Goal: Information Seeking & Learning: Learn about a topic

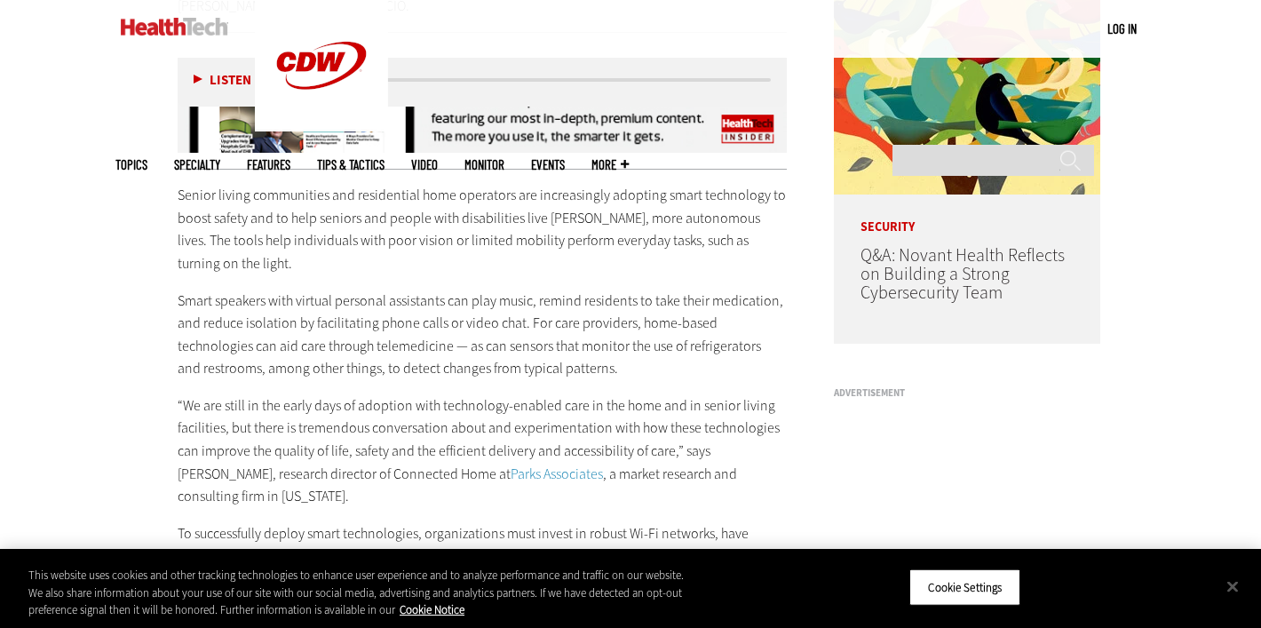
scroll to position [1438, 0]
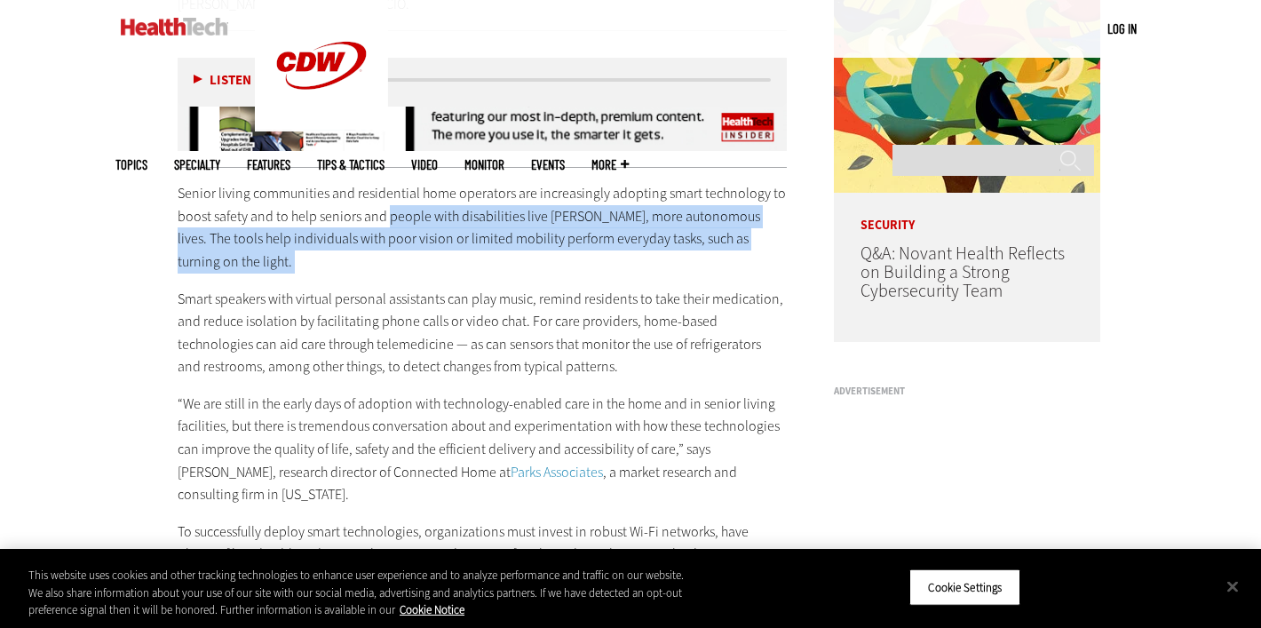
drag, startPoint x: 387, startPoint y: 193, endPoint x: 404, endPoint y: 229, distance: 40.1
click at [404, 229] on div "Senior living communities and residential home operators are increasingly adopt…" at bounding box center [482, 574] width 609 height 784
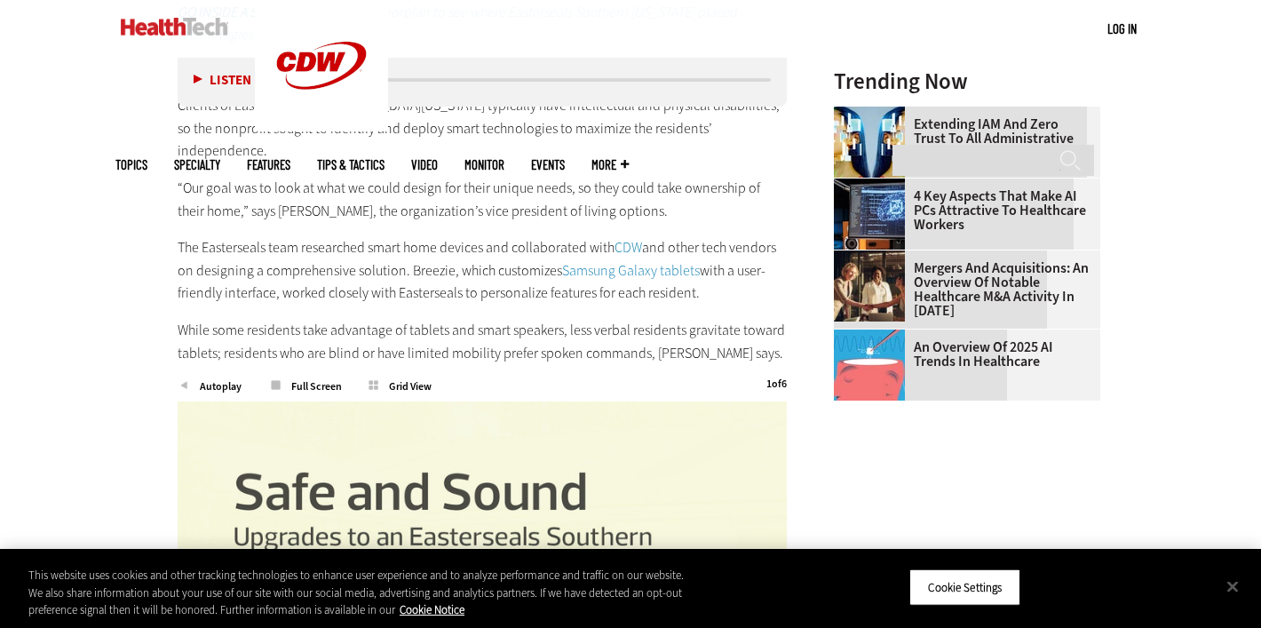
scroll to position [2045, 0]
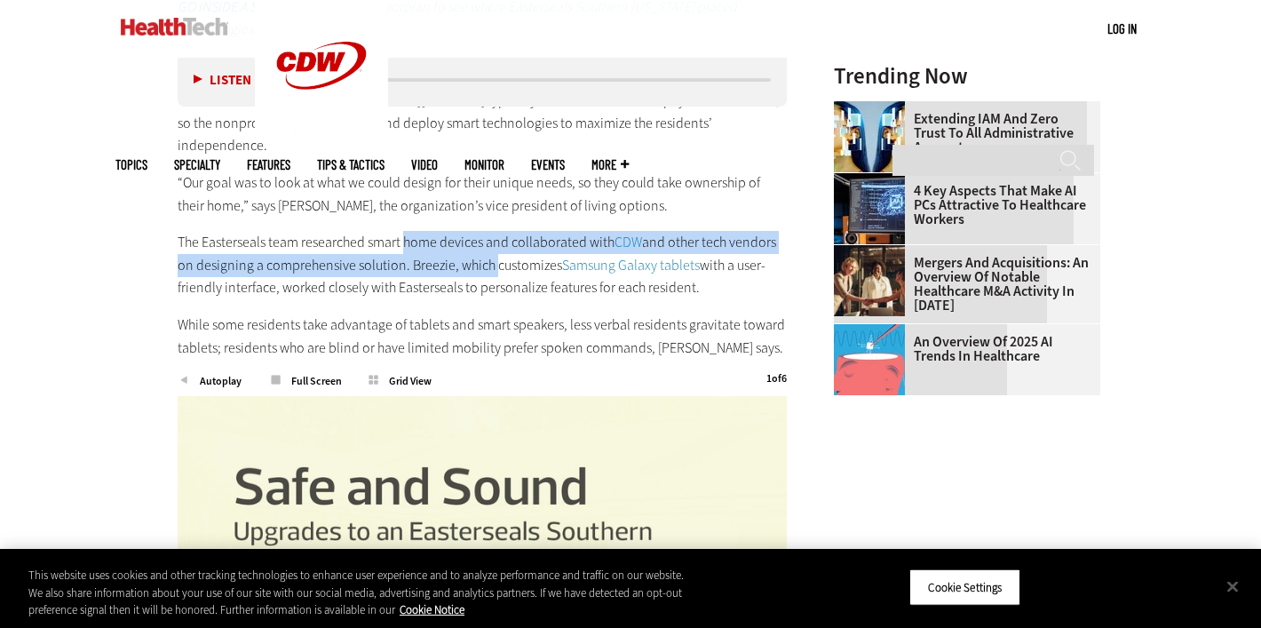
drag, startPoint x: 403, startPoint y: 148, endPoint x: 488, endPoint y: 168, distance: 86.6
click at [488, 231] on p "The Easterseals team researched smart home devices and collaborated with CDW an…" at bounding box center [482, 265] width 609 height 68
click at [467, 231] on p "The Easterseals team researched smart home devices and collaborated with CDW an…" at bounding box center [482, 265] width 609 height 68
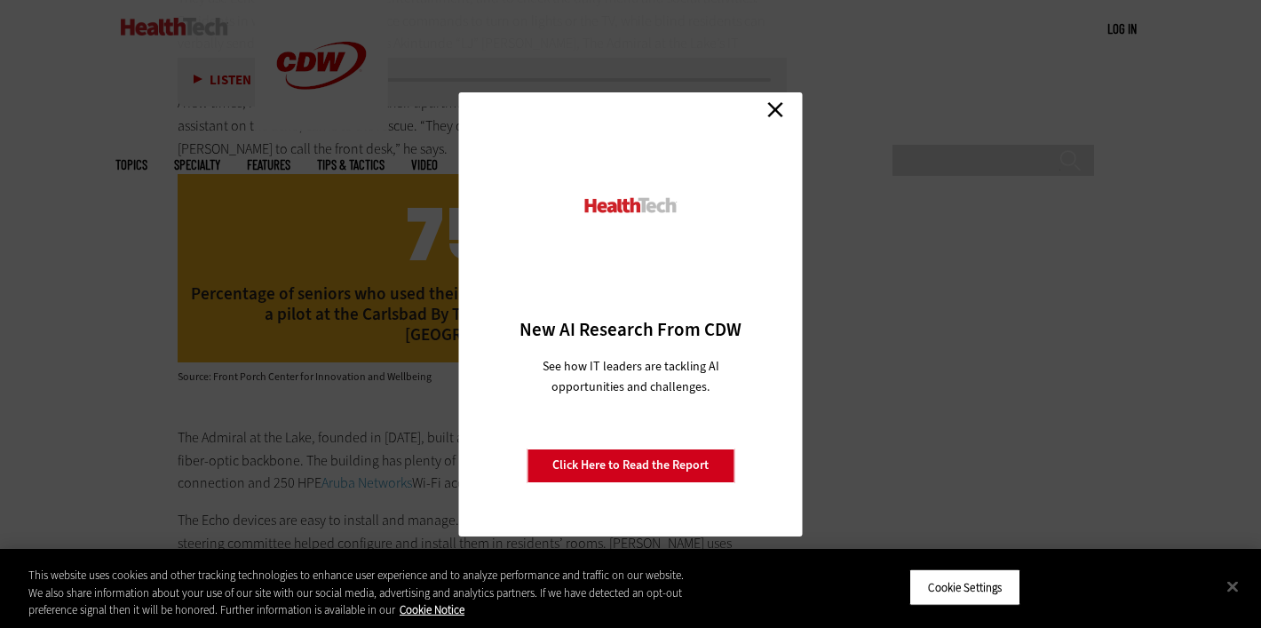
scroll to position [3621, 0]
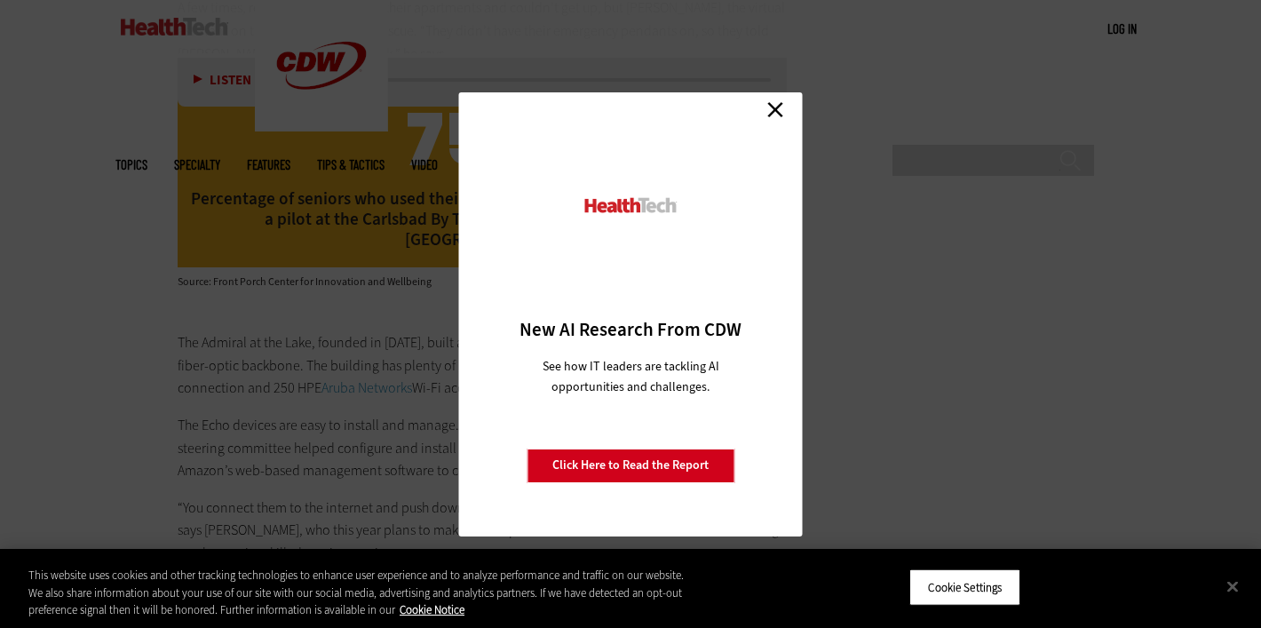
click at [774, 118] on link "Close" at bounding box center [775, 110] width 27 height 27
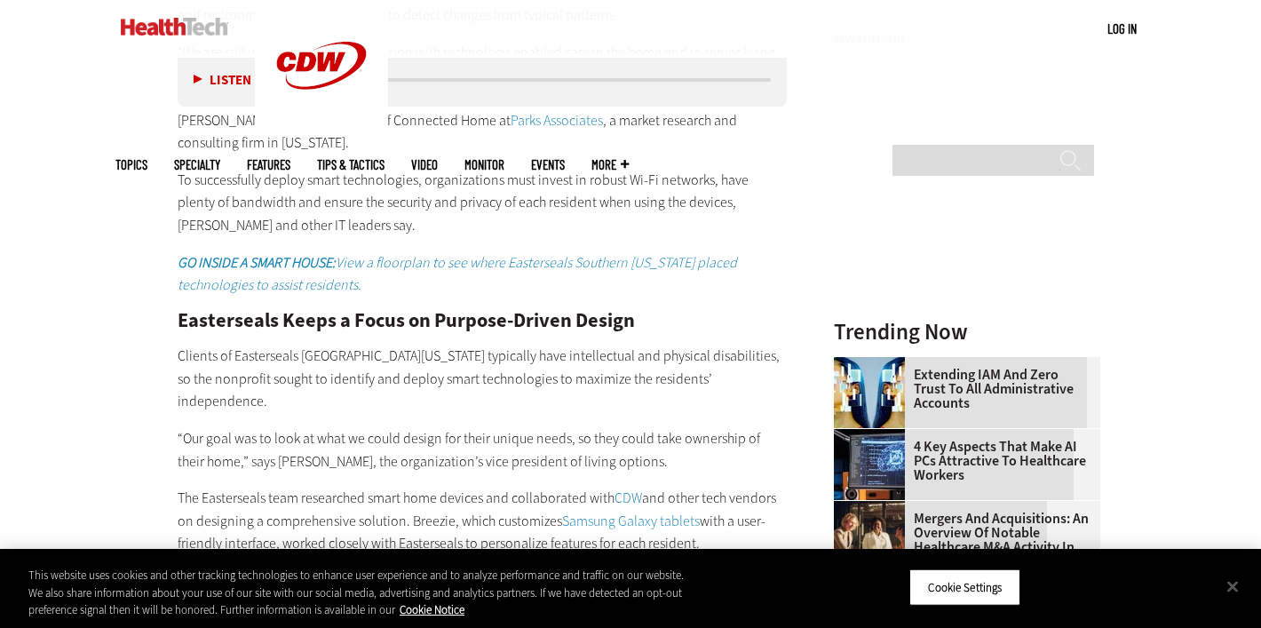
scroll to position [1833, 0]
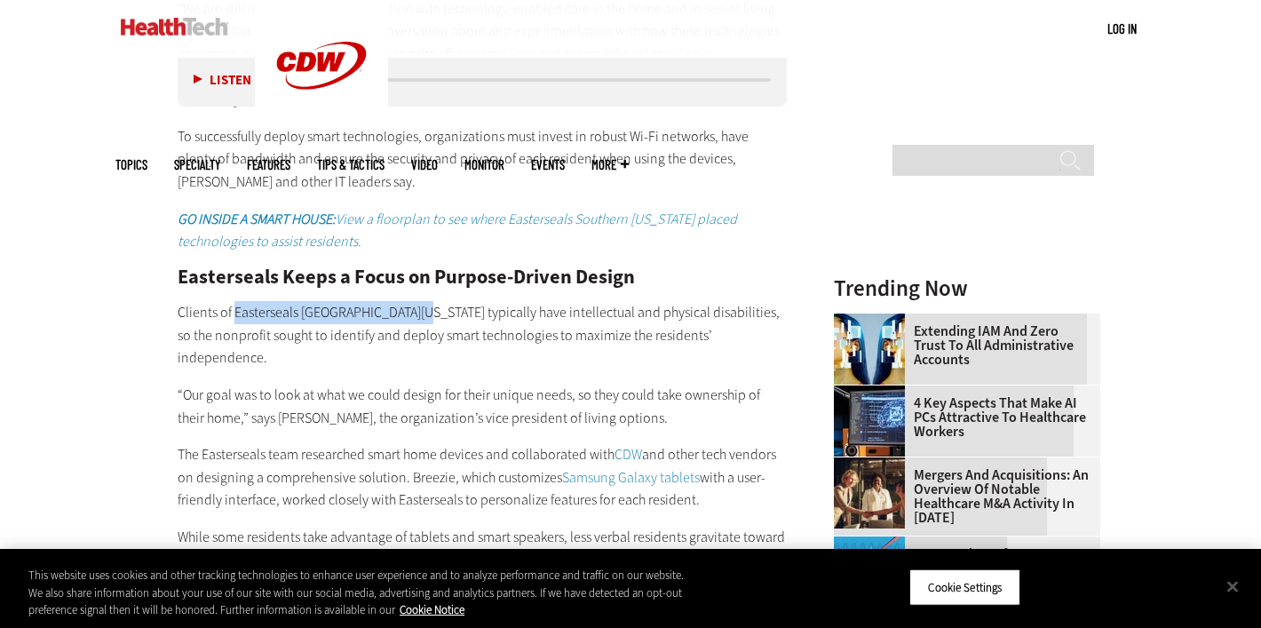
drag, startPoint x: 409, startPoint y: 245, endPoint x: 234, endPoint y: 248, distance: 175.8
click at [234, 301] on p "Clients of Easterseals [GEOGRAPHIC_DATA][US_STATE] typically have intellectual …" at bounding box center [482, 335] width 609 height 68
copy p "Easterseals [GEOGRAPHIC_DATA][US_STATE]"
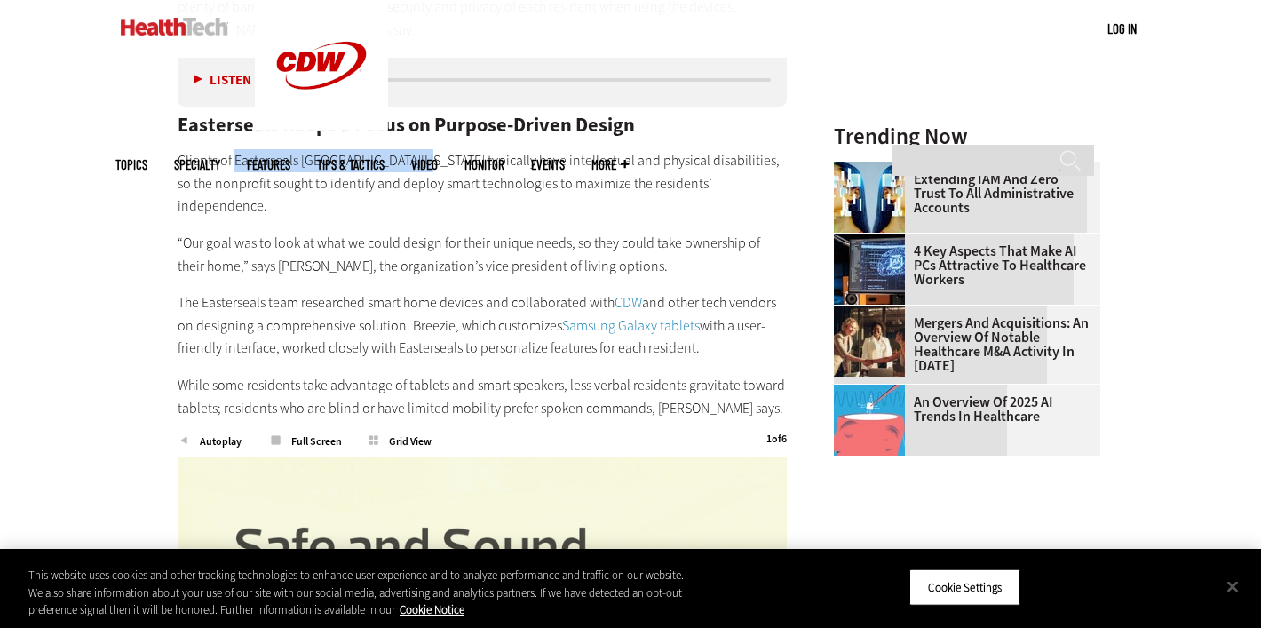
scroll to position [1879, 0]
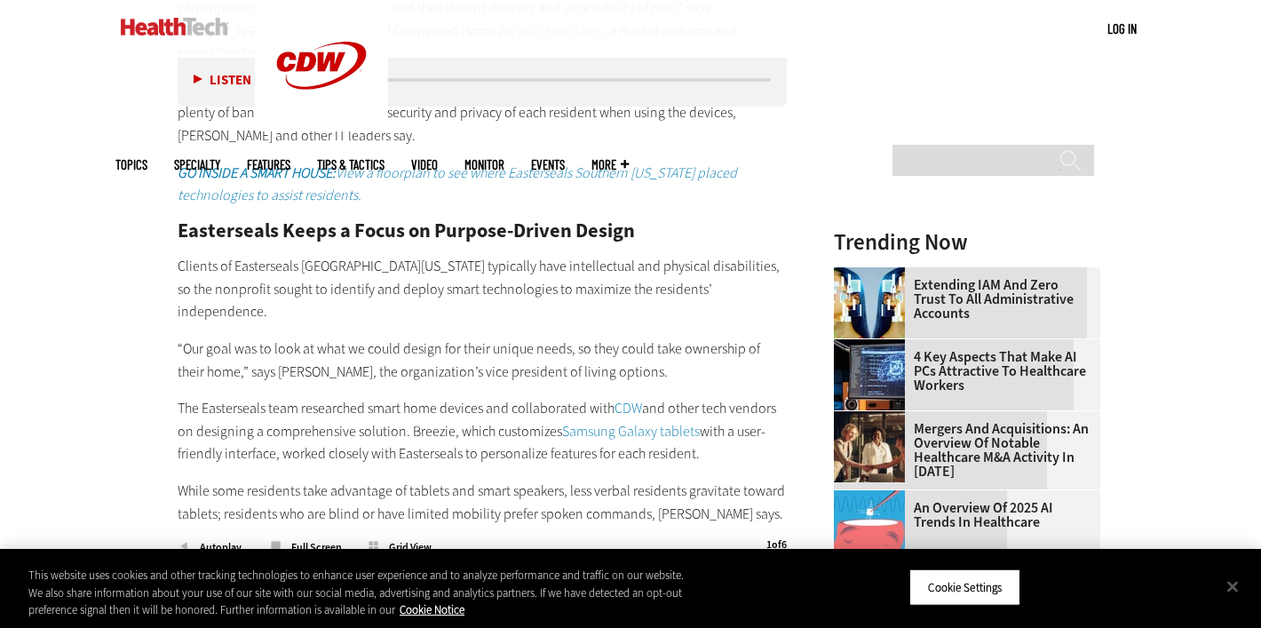
click at [504, 136] on ul "Topics Specialty Features Tips & Tactics Video MonITor Events More Search" at bounding box center [385, 165] width 540 height 58
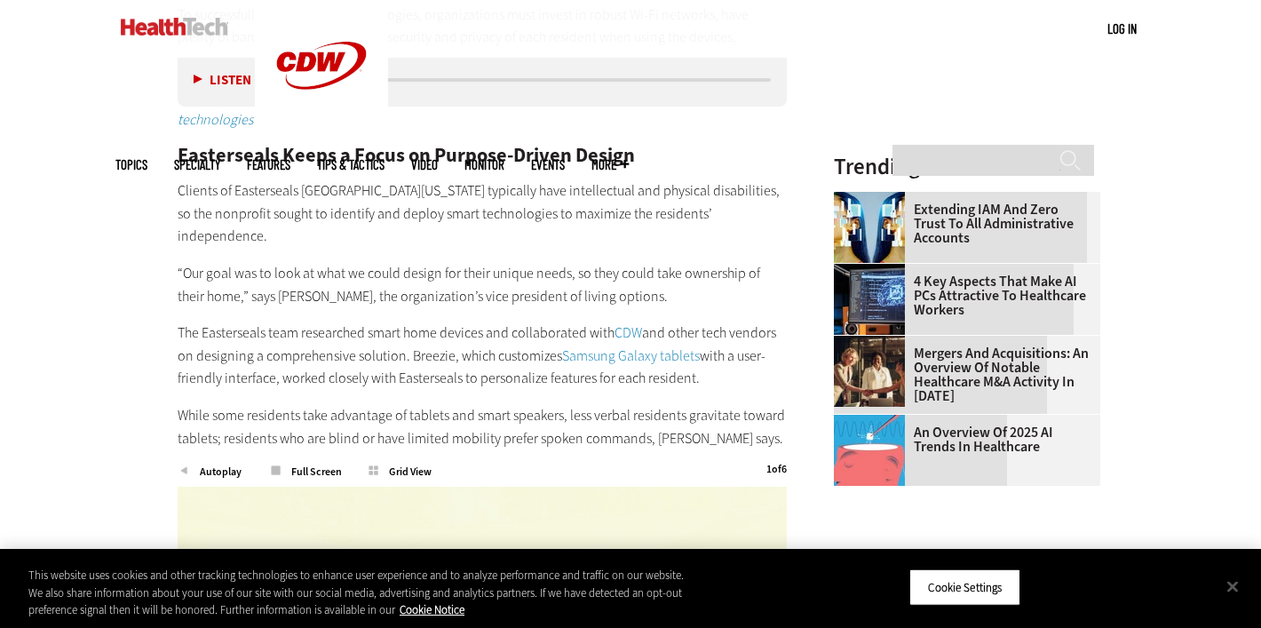
scroll to position [1803, 0]
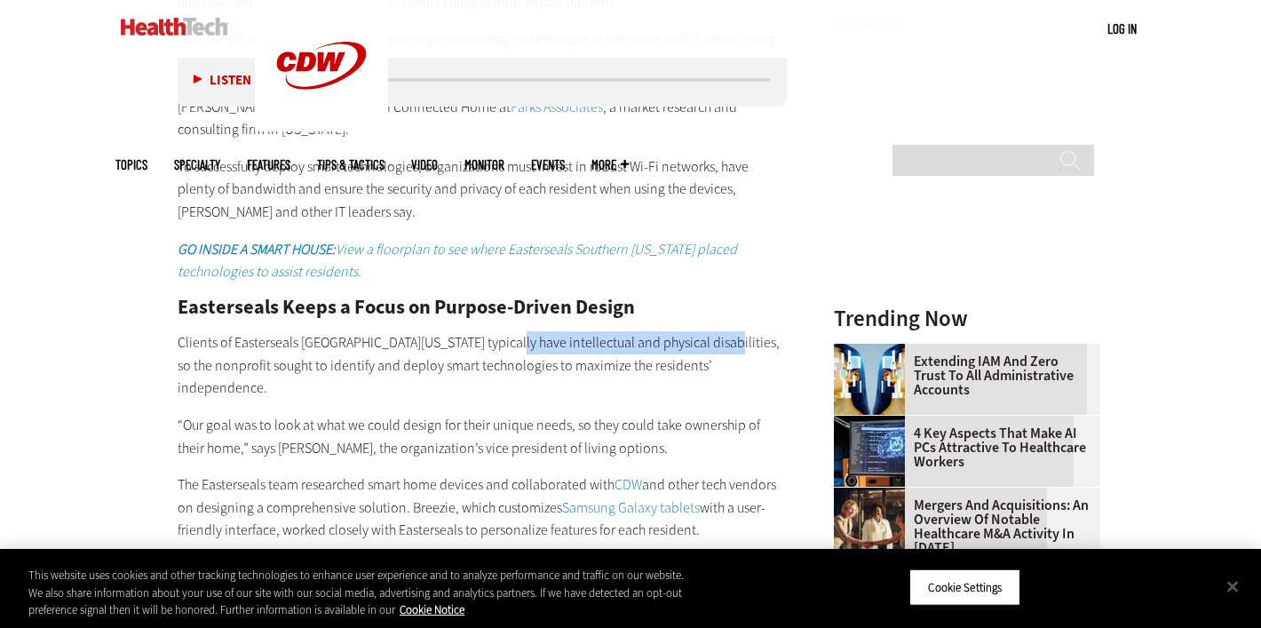
drag, startPoint x: 495, startPoint y: 276, endPoint x: 700, endPoint y: 274, distance: 205.1
click at [701, 331] on p "Clients of Easterseals [GEOGRAPHIC_DATA][US_STATE] typically have intellectual …" at bounding box center [482, 365] width 609 height 68
copy p "intellectual and physical disabilities,"
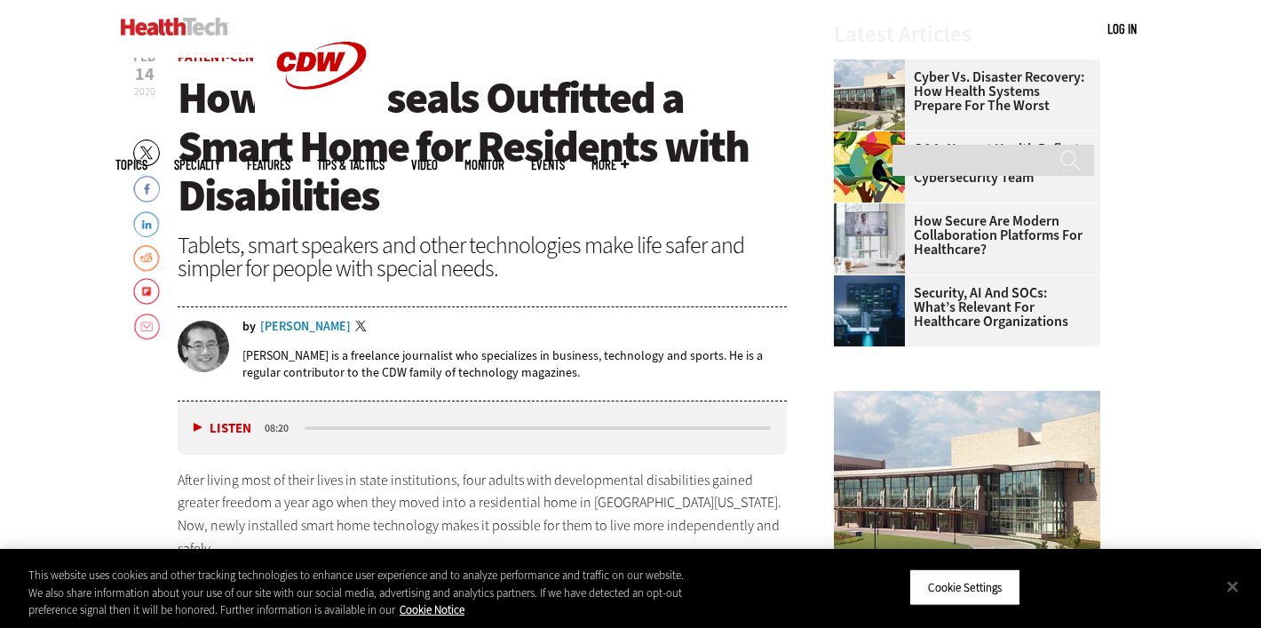
scroll to position [933, 0]
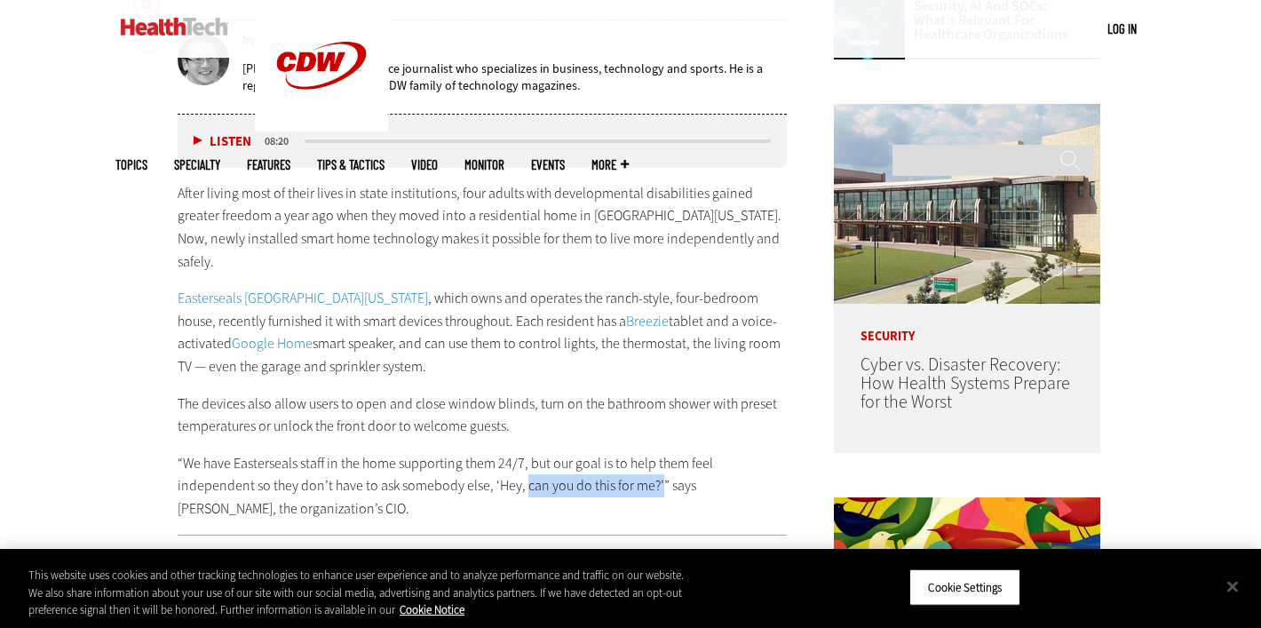
drag, startPoint x: 522, startPoint y: 463, endPoint x: 655, endPoint y: 460, distance: 133.2
click at [655, 460] on p "“We have Easterseals staff in the home supporting them 24/7, but our goal is to…" at bounding box center [482, 486] width 609 height 68
